Goal: Information Seeking & Learning: Find contact information

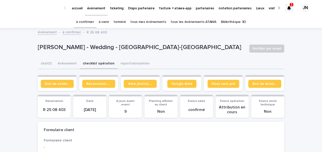
click at [75, 8] on p "accueil" at bounding box center [77, 5] width 11 height 11
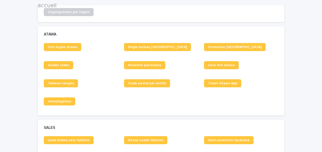
scroll to position [226, 0]
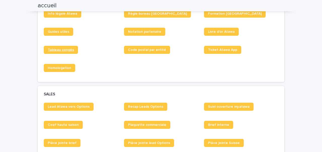
click at [67, 50] on span "Tableau congés" at bounding box center [61, 50] width 26 height 4
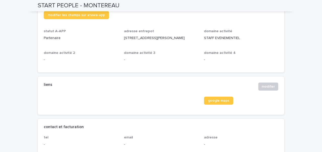
scroll to position [140, 0]
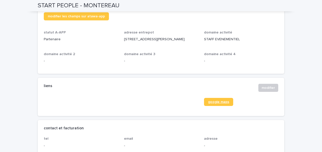
click at [224, 104] on span "google maps" at bounding box center [218, 102] width 21 height 4
click at [268, 90] on span "modifier" at bounding box center [268, 87] width 13 height 5
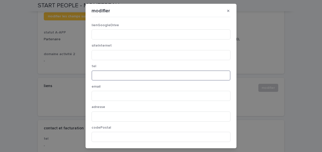
click at [130, 73] on input at bounding box center [161, 75] width 139 height 10
paste input "**********"
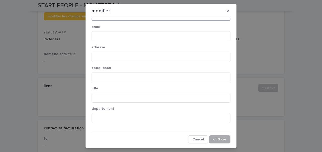
type input "**********"
click at [223, 139] on span "Save" at bounding box center [222, 140] width 8 height 4
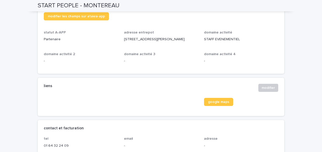
click at [128, 108] on span at bounding box center [161, 104] width 74 height 12
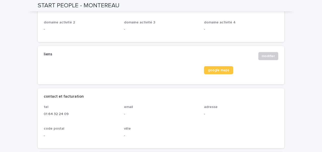
scroll to position [182, 0]
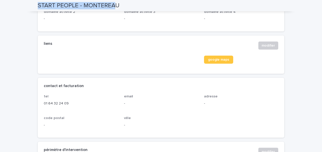
drag, startPoint x: 38, startPoint y: 5, endPoint x: 115, endPoint y: 7, distance: 76.5
click at [115, 7] on h2 "START PEOPLE - MONTEREAU" at bounding box center [79, 5] width 82 height 7
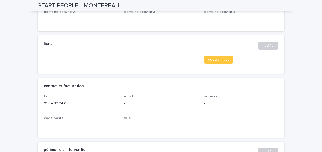
click at [55, 25] on div "domaine activité 2 -" at bounding box center [81, 18] width 74 height 16
click at [270, 47] on button "modifier" at bounding box center [268, 45] width 20 height 8
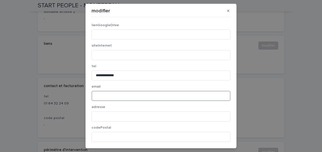
click at [129, 95] on input at bounding box center [161, 96] width 139 height 10
paste input "**********"
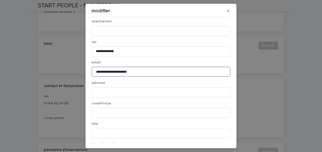
scroll to position [60, 0]
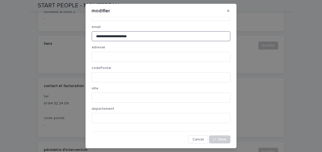
type input "**********"
click at [223, 146] on section "**********" at bounding box center [160, 76] width 151 height 144
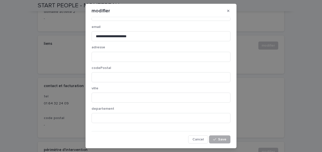
click at [221, 142] on button "Save" at bounding box center [219, 139] width 21 height 8
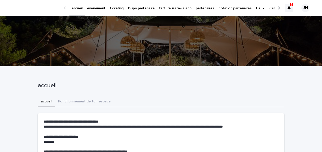
click at [196, 8] on p "partenaires" at bounding box center [205, 5] width 18 height 11
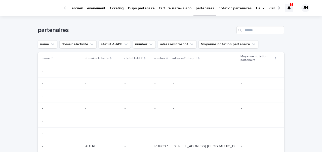
click at [243, 32] on div "Search" at bounding box center [240, 30] width 8 height 8
click at [248, 29] on input "Search" at bounding box center [260, 30] width 48 height 8
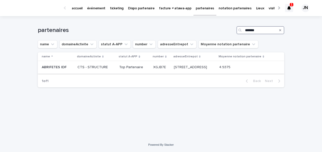
type input "*******"
click at [153, 65] on p "XGJB7E" at bounding box center [160, 66] width 14 height 5
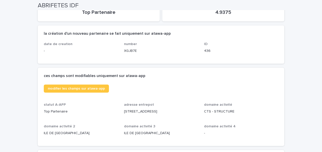
scroll to position [68, 0]
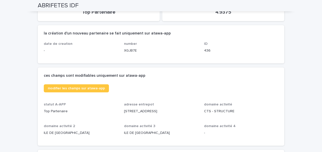
click at [180, 134] on p "ILE DE FRANCE" at bounding box center [161, 132] width 74 height 5
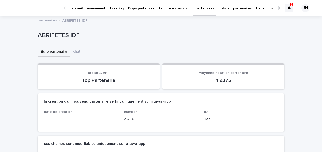
click at [292, 7] on div at bounding box center [289, 8] width 8 height 8
click at [163, 46] on div "ABRIFETES IDF" at bounding box center [161, 37] width 246 height 20
click at [92, 8] on p "événement" at bounding box center [96, 5] width 18 height 11
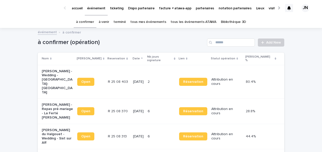
click at [117, 20] on link "terminé" at bounding box center [119, 22] width 12 height 12
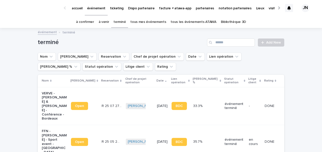
click at [106, 20] on link "à venir" at bounding box center [104, 22] width 11 height 12
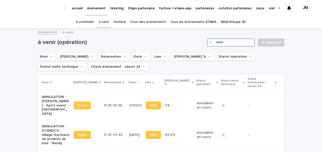
click at [220, 44] on input "Search" at bounding box center [231, 42] width 48 height 8
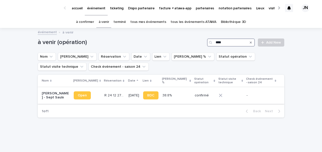
type input "****"
click at [105, 97] on p "R 24 12 2705" at bounding box center [114, 94] width 21 height 5
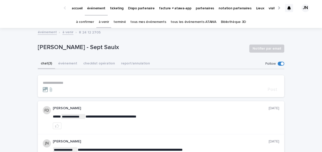
click at [99, 55] on div "Charlotte Pillet - Mariage - Sept Saulx Notifier par email" at bounding box center [161, 48] width 246 height 20
click at [101, 68] on button "checklist opération" at bounding box center [99, 64] width 38 height 11
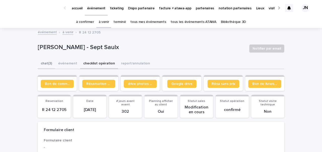
click at [45, 67] on button "chat (3)" at bounding box center [46, 64] width 17 height 11
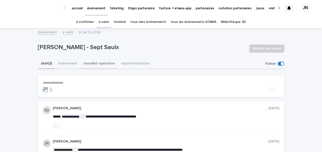
click at [100, 65] on button "checklist opération" at bounding box center [99, 64] width 38 height 11
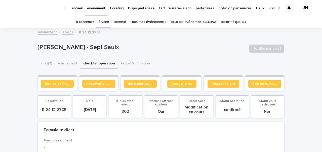
click at [177, 83] on span "Google drive" at bounding box center [181, 84] width 21 height 4
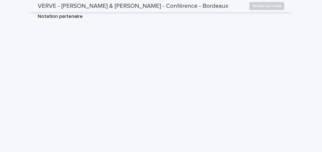
scroll to position [503, 0]
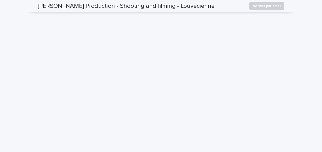
scroll to position [516, 0]
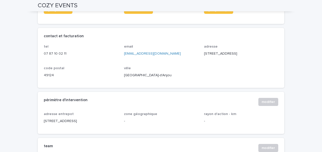
scroll to position [217, 0]
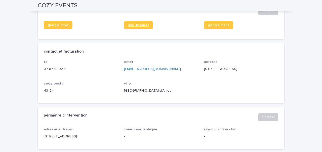
click at [134, 27] on span "site internet" at bounding box center [138, 25] width 21 height 4
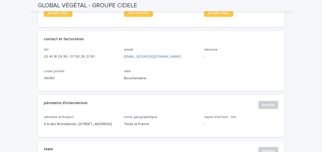
scroll to position [188, 0]
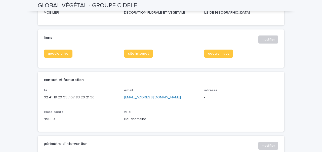
click at [139, 56] on link "site internet" at bounding box center [138, 54] width 29 height 8
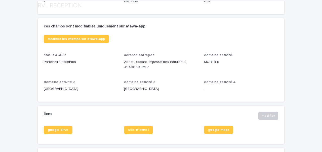
scroll to position [202, 0]
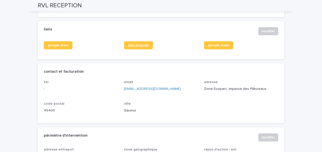
click at [138, 48] on link "site internet" at bounding box center [138, 45] width 29 height 8
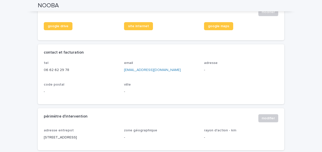
scroll to position [193, 0]
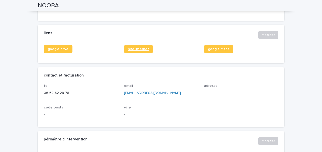
click at [136, 51] on span "site internet" at bounding box center [138, 49] width 21 height 4
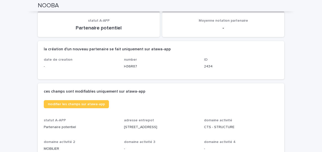
scroll to position [0, 0]
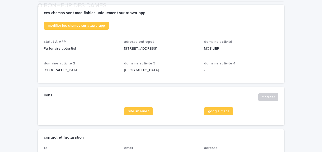
scroll to position [171, 0]
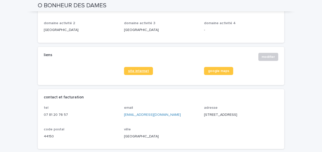
click at [145, 71] on span "site internet" at bounding box center [138, 71] width 21 height 4
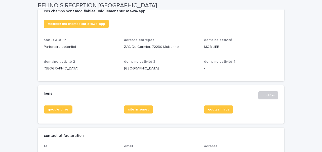
scroll to position [146, 0]
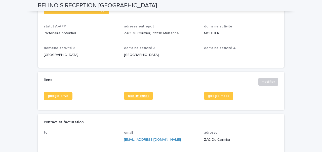
click at [127, 95] on link "site internet" at bounding box center [138, 96] width 29 height 8
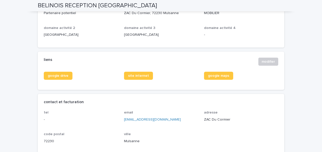
drag, startPoint x: 170, startPoint y: 119, endPoint x: 122, endPoint y: 119, distance: 48.8
click at [122, 119] on div "tel - email [EMAIL_ADDRESS][DOMAIN_NAME] adresse ZAC Du Cormier code postal 722…" at bounding box center [161, 128] width 234 height 37
copy link "[EMAIL_ADDRESS][DOMAIN_NAME]"
